Goal: Task Accomplishment & Management: Manage account settings

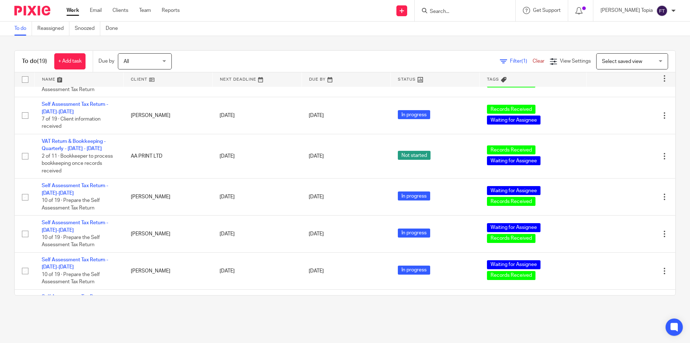
scroll to position [108, 0]
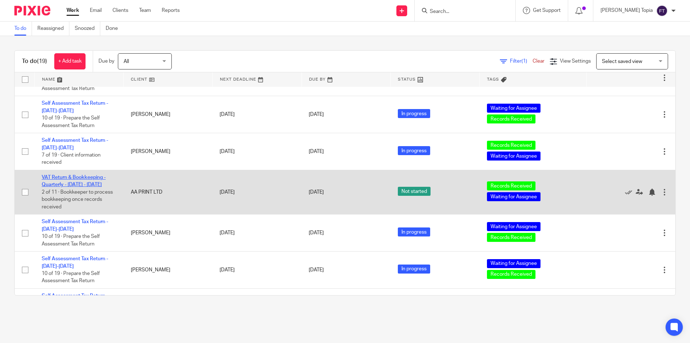
click at [79, 186] on link "VAT Return & Bookkeeping - Quarterly - [DATE] - [DATE]" at bounding box center [74, 181] width 64 height 12
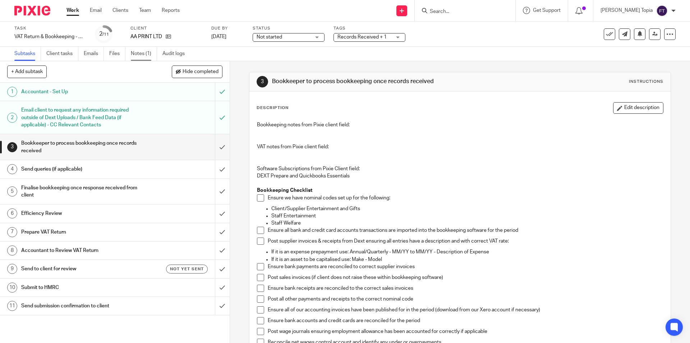
click at [134, 54] on link "Notes (1)" at bounding box center [144, 54] width 26 height 14
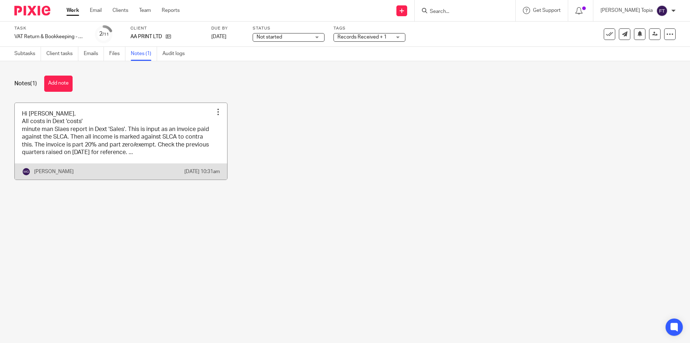
click at [120, 145] on link at bounding box center [121, 141] width 212 height 77
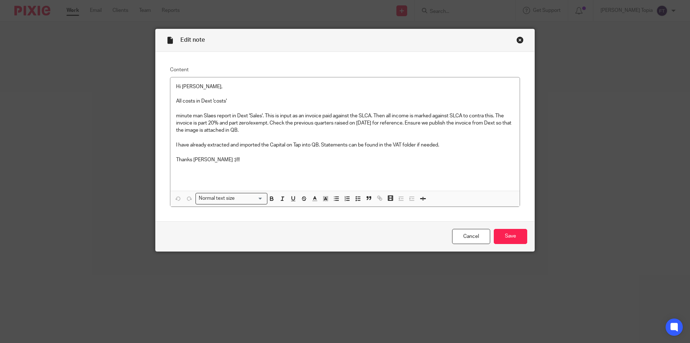
click at [517, 39] on div "Close this dialog window" at bounding box center [520, 39] width 7 height 7
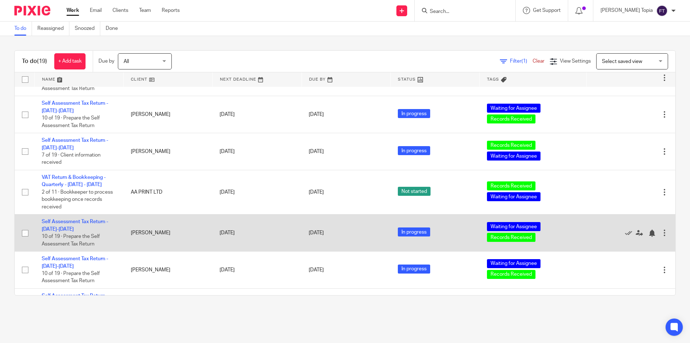
scroll to position [180, 0]
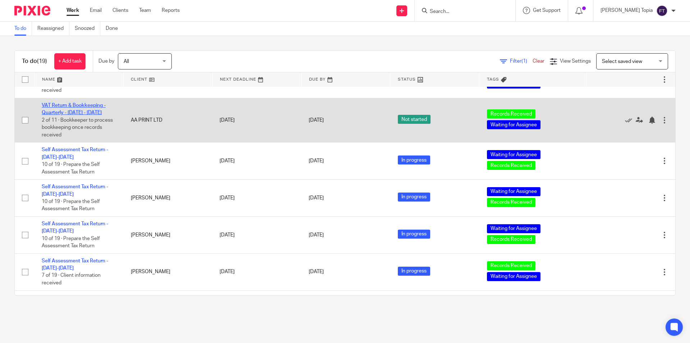
click at [59, 111] on link "VAT Return & Bookkeeping - Quarterly - [DATE] - [DATE]" at bounding box center [74, 109] width 64 height 12
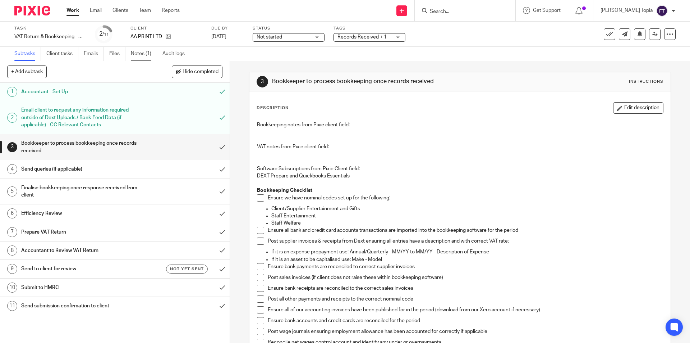
click at [143, 52] on link "Notes (1)" at bounding box center [144, 54] width 26 height 14
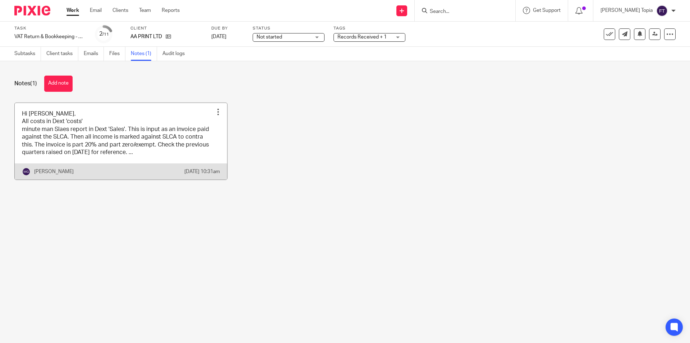
click at [92, 144] on link at bounding box center [121, 141] width 212 height 77
